Goal: Register for event/course

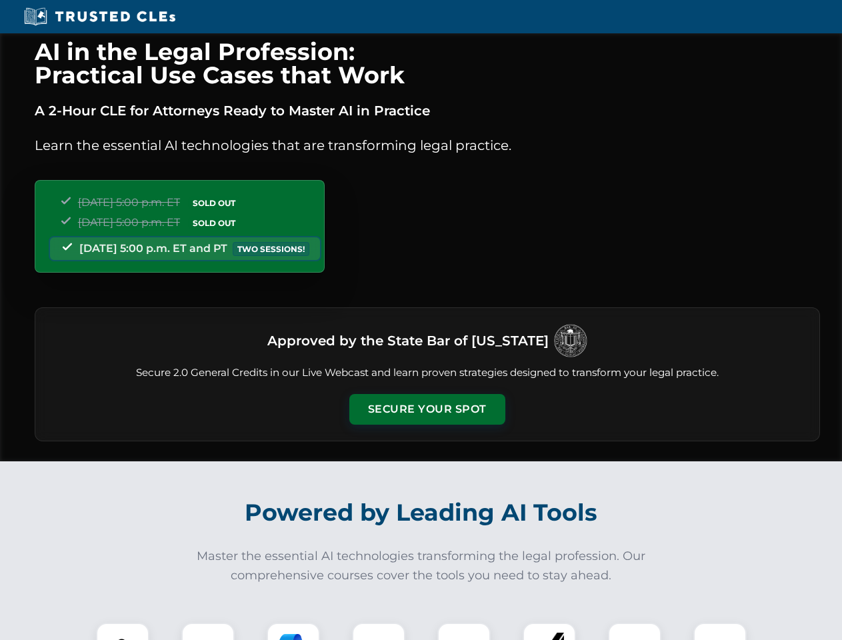
click at [426, 409] on button "Secure Your Spot" at bounding box center [427, 409] width 156 height 31
click at [123, 631] on img at bounding box center [122, 649] width 39 height 39
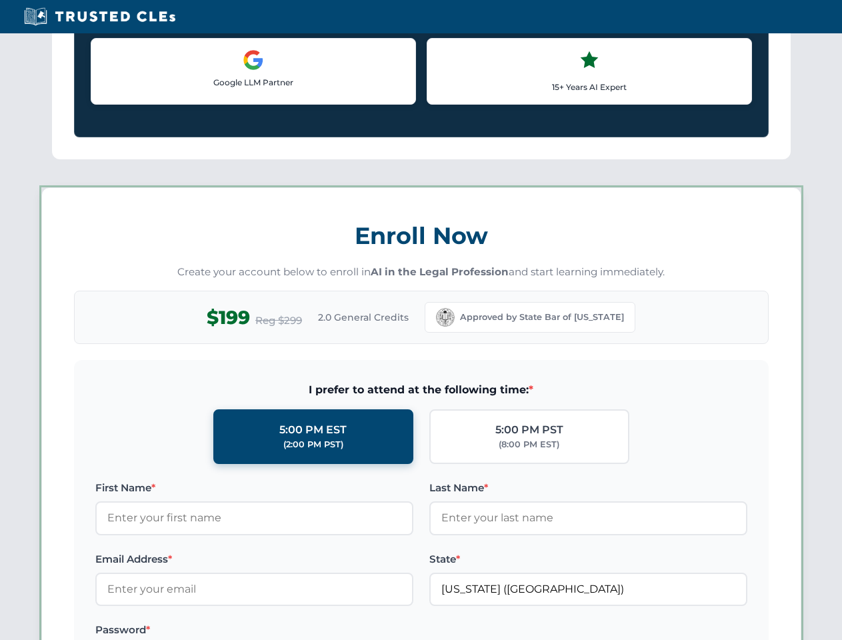
click at [293, 631] on label "Password *" at bounding box center [254, 630] width 318 height 16
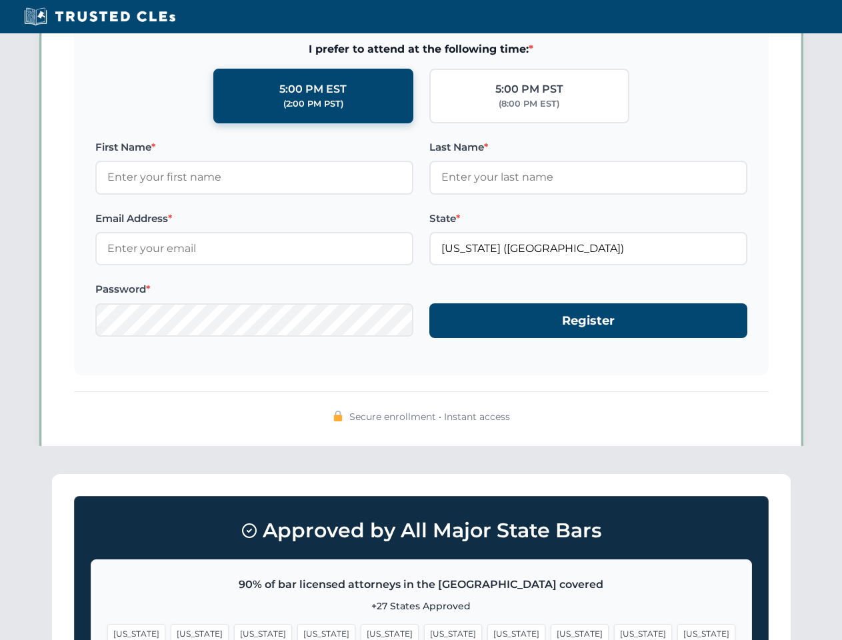
click at [614, 631] on span "[US_STATE]" at bounding box center [643, 633] width 58 height 19
